Goal: Communication & Community: Answer question/provide support

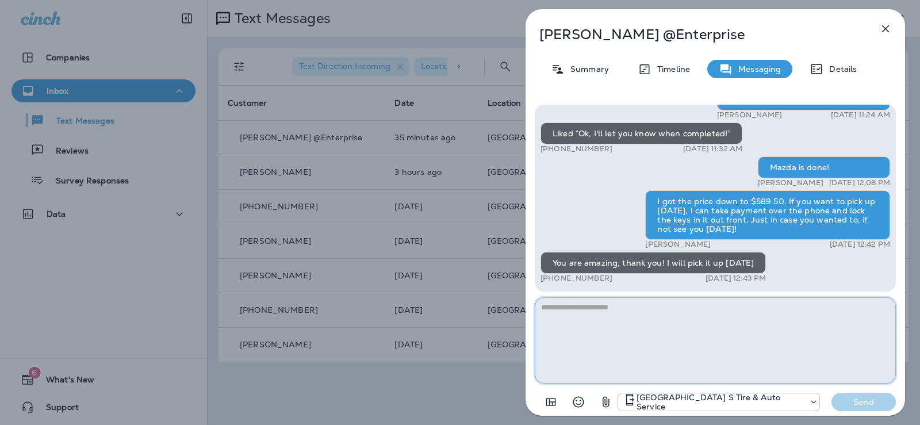
click at [569, 305] on textarea at bounding box center [715, 340] width 361 height 86
type textarea "**********"
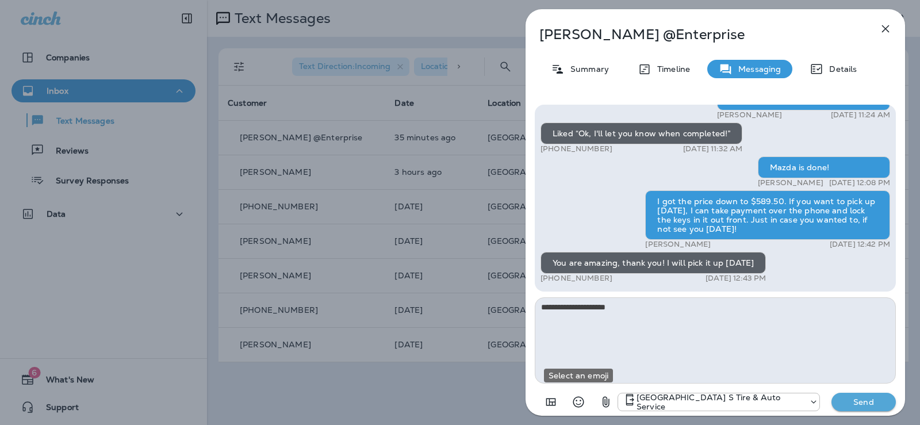
click at [577, 408] on icon "Select an emoji" at bounding box center [578, 402] width 14 height 14
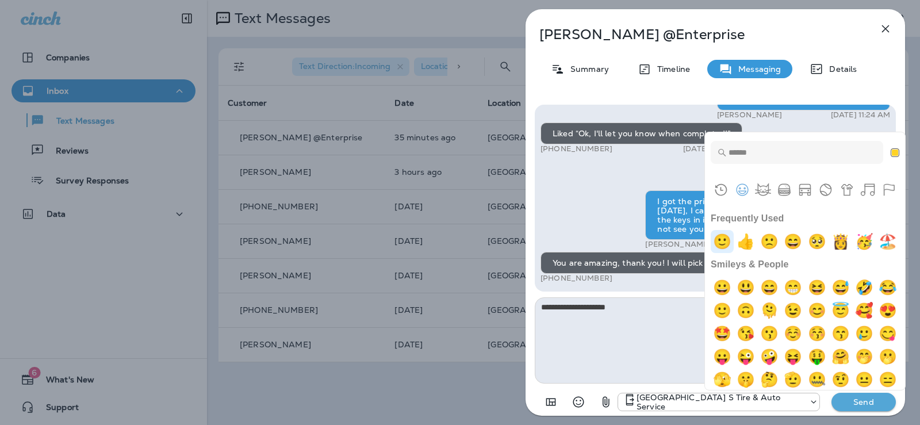
click at [719, 240] on img "slightly smiling face" at bounding box center [722, 241] width 23 height 23
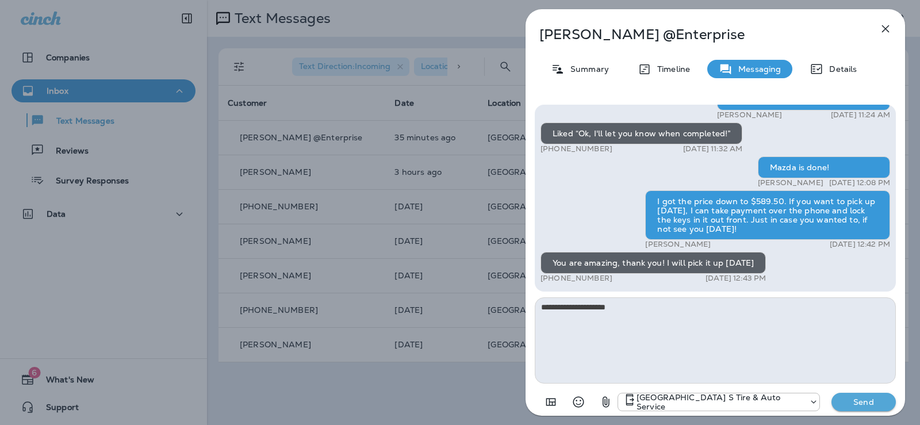
click at [858, 399] on p "Send" at bounding box center [863, 402] width 48 height 10
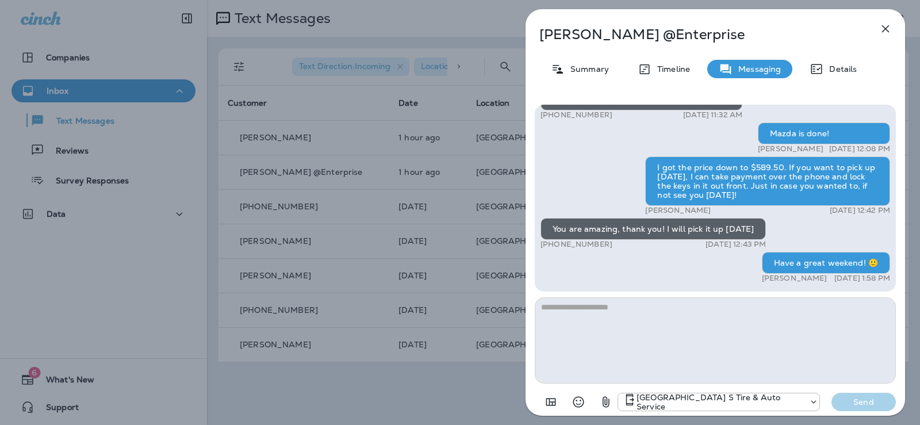
click at [888, 34] on icon "button" at bounding box center [885, 29] width 14 height 14
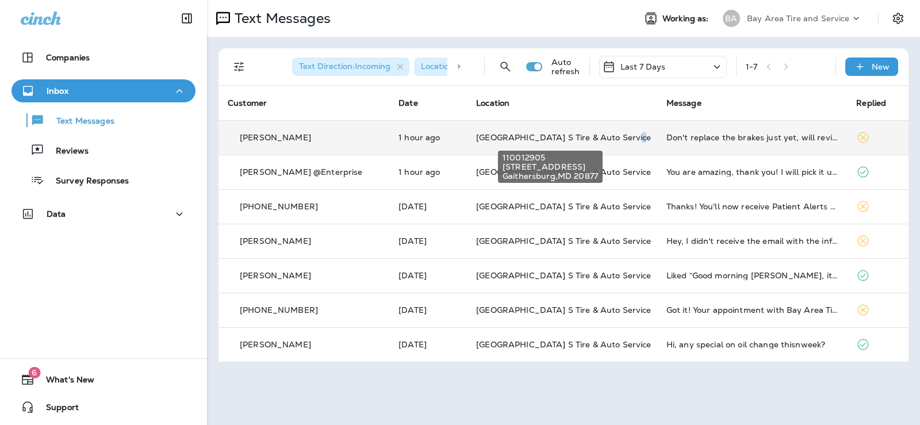
drag, startPoint x: 605, startPoint y: 137, endPoint x: 598, endPoint y: 140, distance: 7.7
click at [598, 140] on span "[GEOGRAPHIC_DATA] S Tire & Auto Service" at bounding box center [563, 137] width 175 height 10
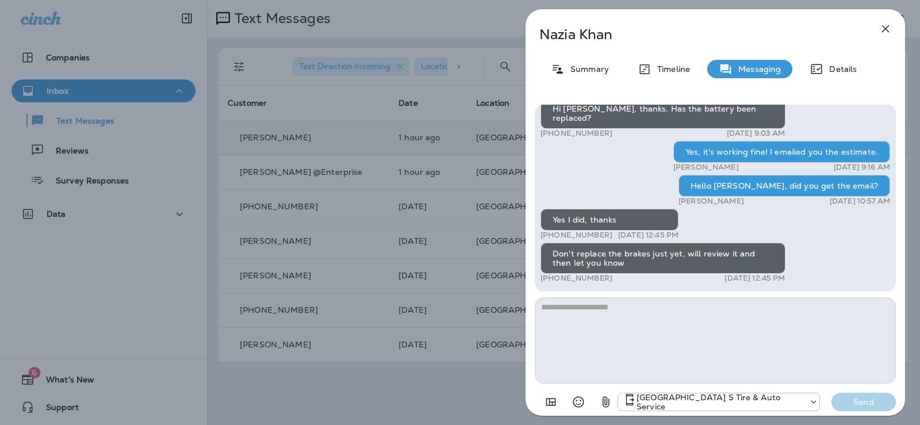
drag, startPoint x: 580, startPoint y: 314, endPoint x: 620, endPoint y: 298, distance: 43.6
click at [585, 316] on textarea at bounding box center [715, 340] width 361 height 86
click at [576, 404] on icon "Select an emoji" at bounding box center [578, 402] width 11 height 11
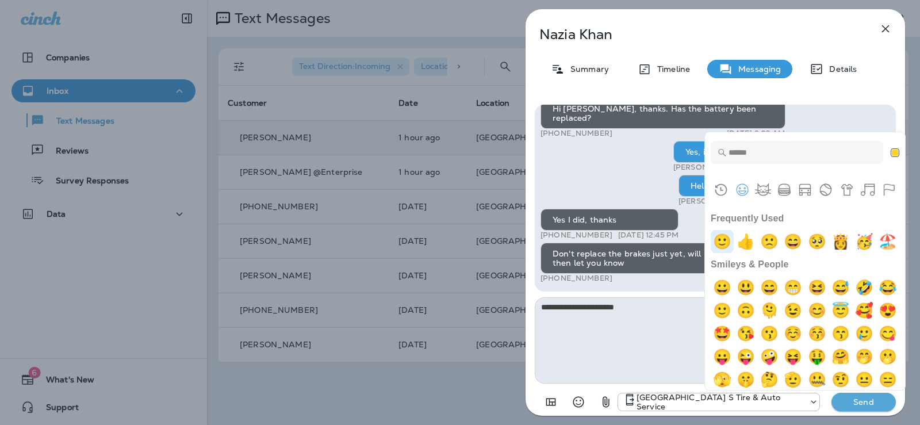
click at [723, 243] on img "slightly smiling face" at bounding box center [722, 241] width 23 height 23
type textarea "**********"
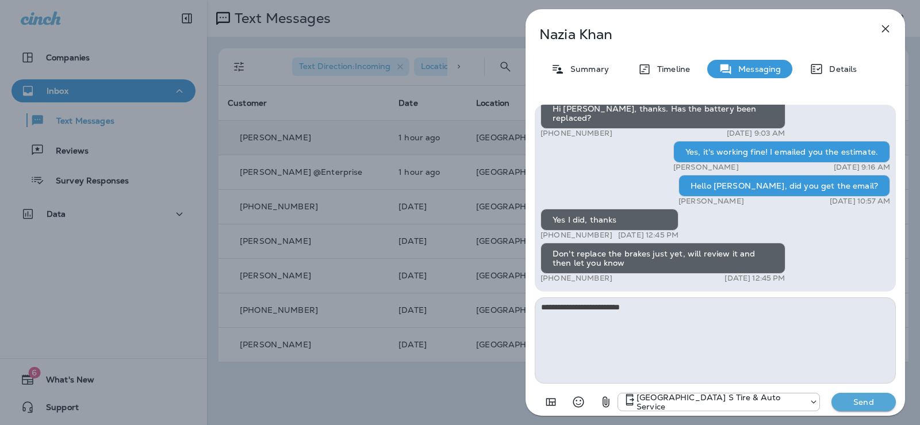
click at [863, 397] on p "Send" at bounding box center [863, 402] width 48 height 10
